Goal: Transaction & Acquisition: Download file/media

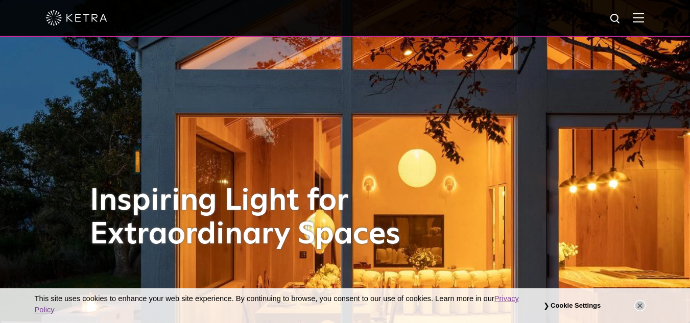
click at [644, 17] on img at bounding box center [637, 18] width 11 height 10
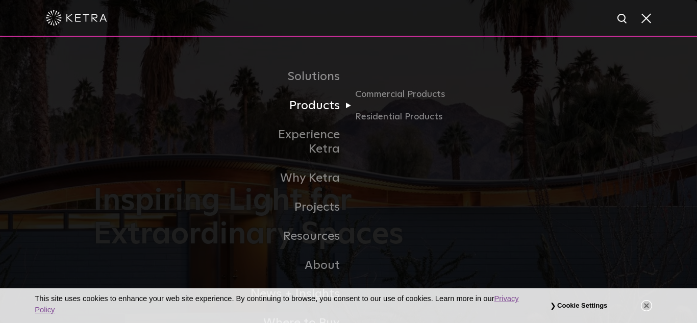
click at [316, 103] on link "Products" at bounding box center [296, 105] width 105 height 29
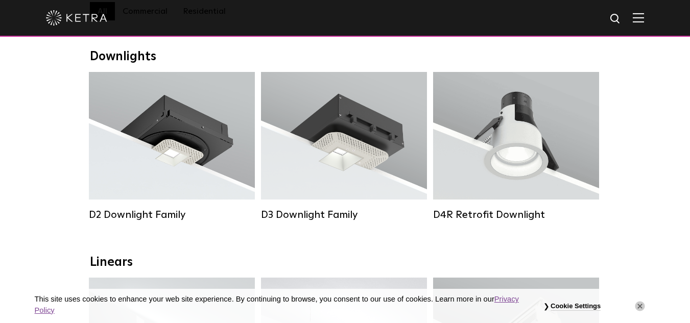
scroll to position [154, 0]
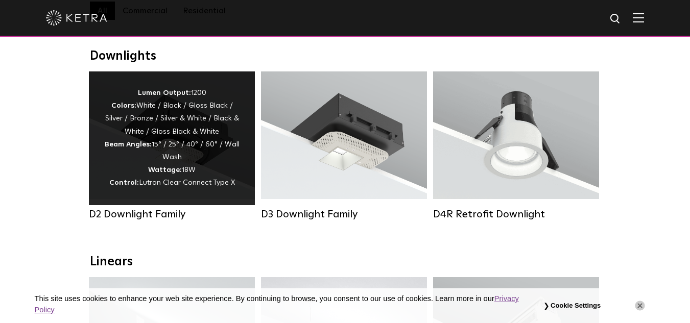
click at [134, 174] on div "Lumen Output: 1200 Colors: White / Black / Gloss Black / Silver / Bronze / Silv…" at bounding box center [171, 138] width 135 height 103
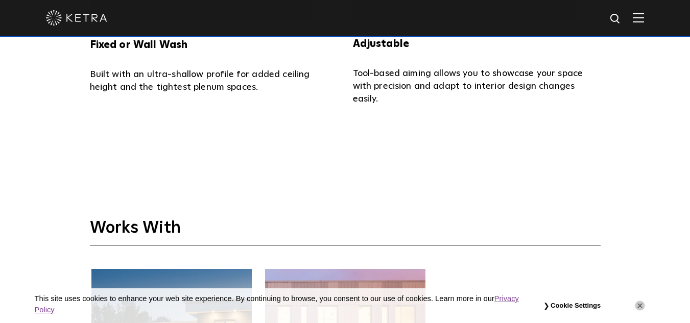
scroll to position [2141, 0]
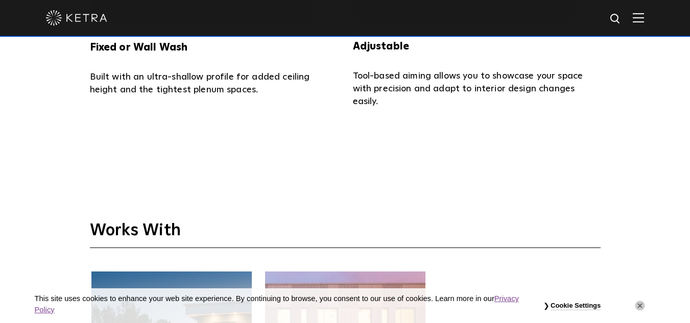
drag, startPoint x: 235, startPoint y: 172, endPoint x: 153, endPoint y: 165, distance: 82.0
click at [153, 165] on div "Works With Residential- HomeWorks Commercial- Athena" at bounding box center [345, 322] width 690 height 336
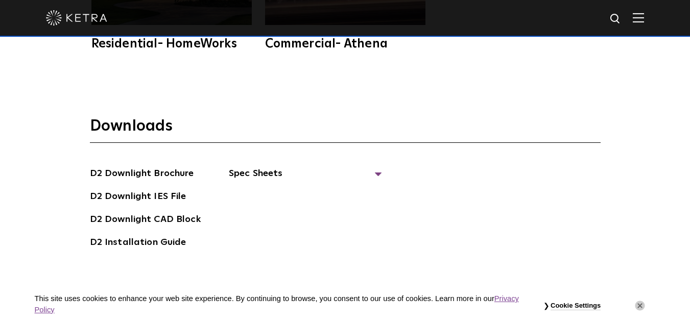
scroll to position [2549, 0]
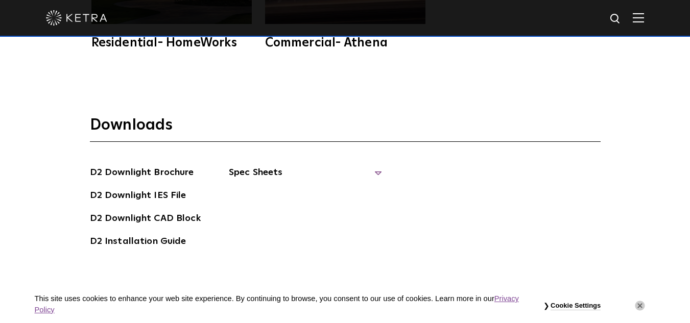
click at [250, 165] on span "Spec Sheets" at bounding box center [305, 176] width 153 height 22
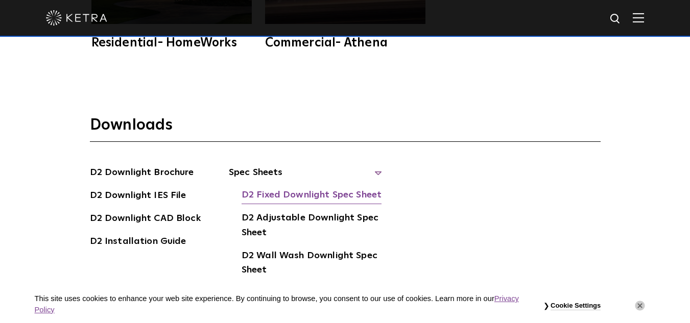
click at [280, 188] on link "D2 Fixed Downlight Spec Sheet" at bounding box center [311, 196] width 140 height 16
